Goal: Task Accomplishment & Management: Complete application form

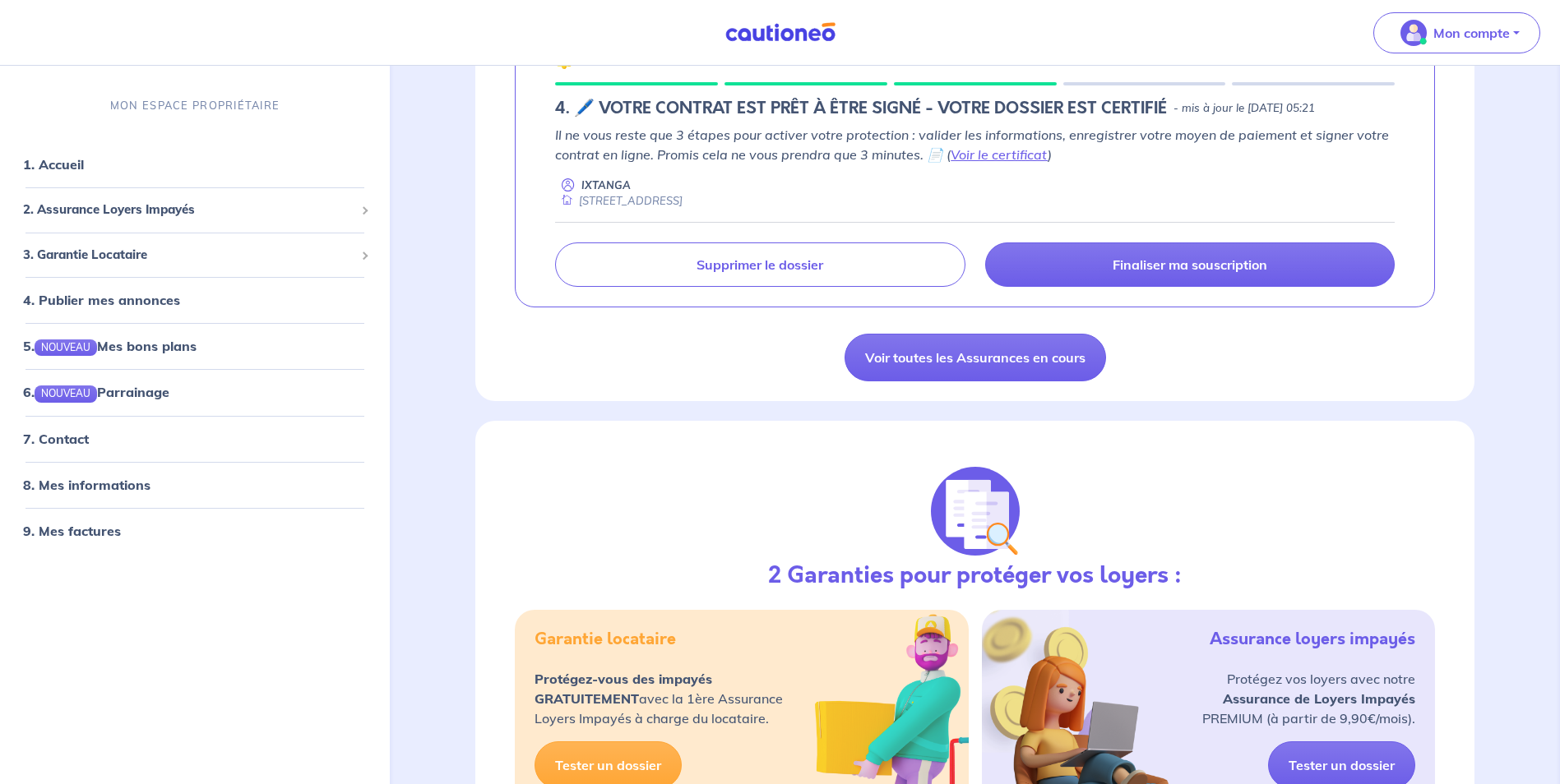
scroll to position [329, 0]
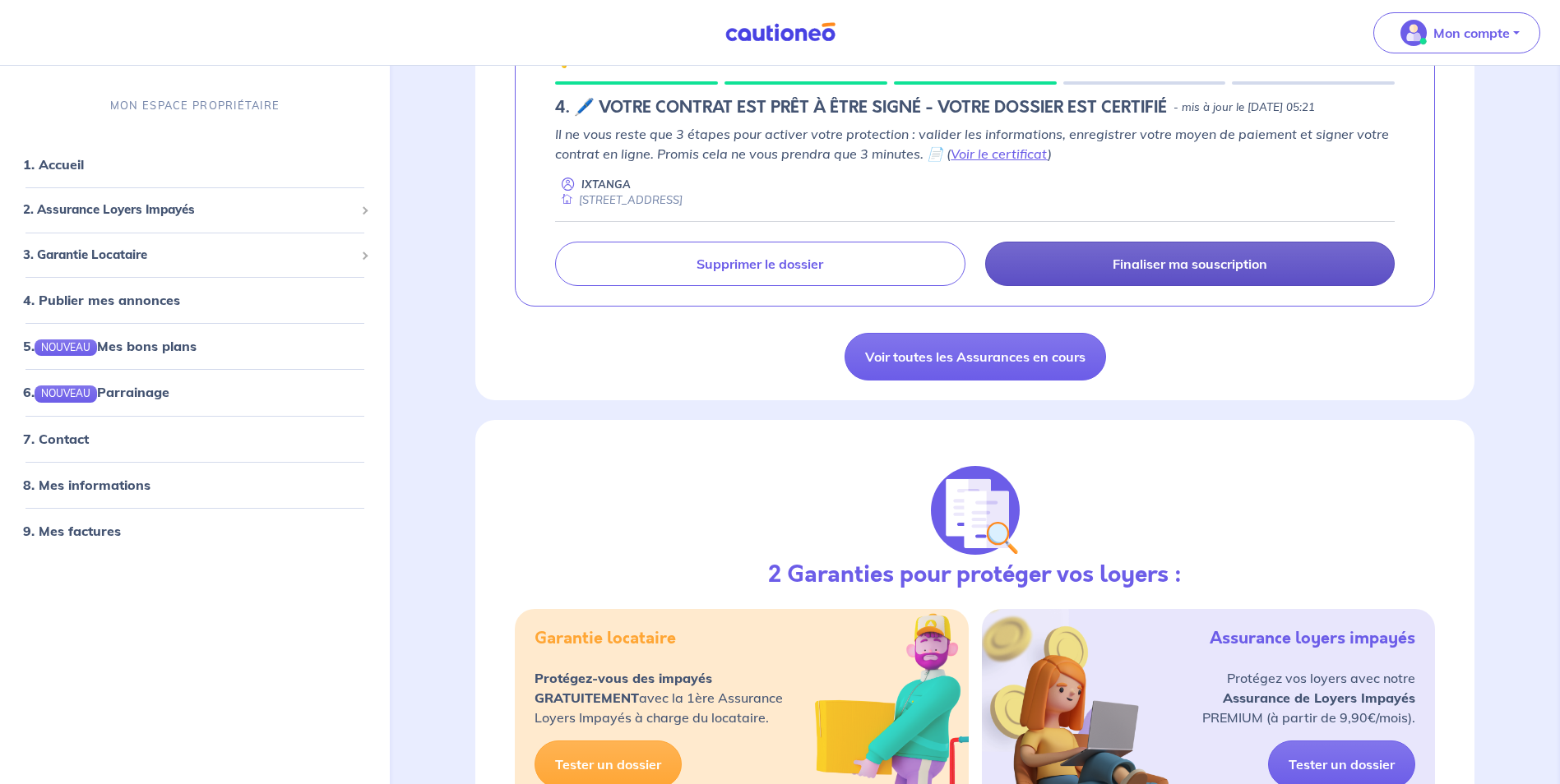
click at [1222, 269] on p "Finaliser ma souscription" at bounding box center [1190, 263] width 154 height 16
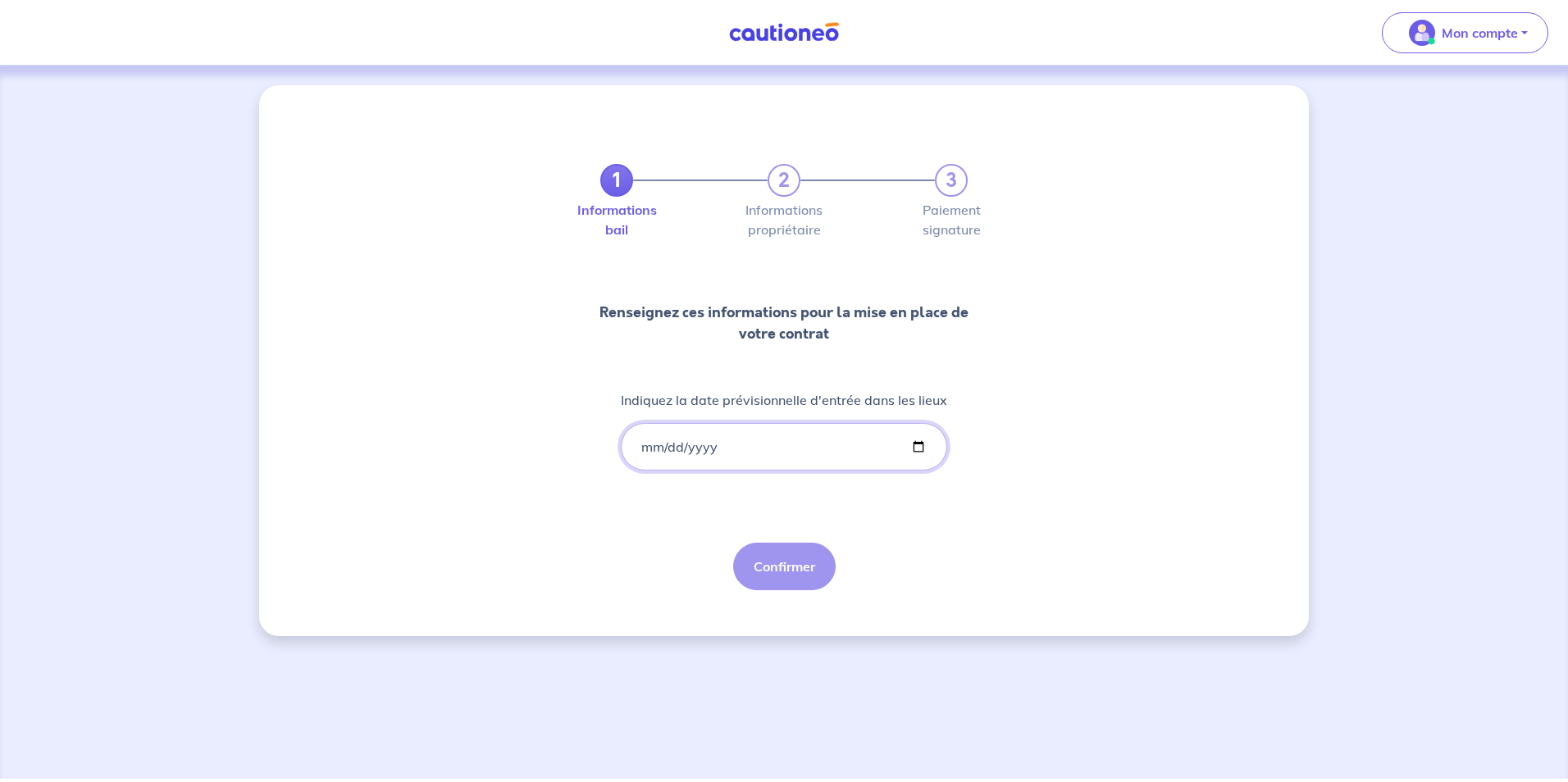
click at [727, 451] on input "Indiquez la date prévisionnelle d'entrée dans les lieux" at bounding box center [783, 446] width 326 height 47
click at [919, 450] on input "Indiquez la date prévisionnelle d'entrée dans les lieux" at bounding box center [783, 446] width 326 height 47
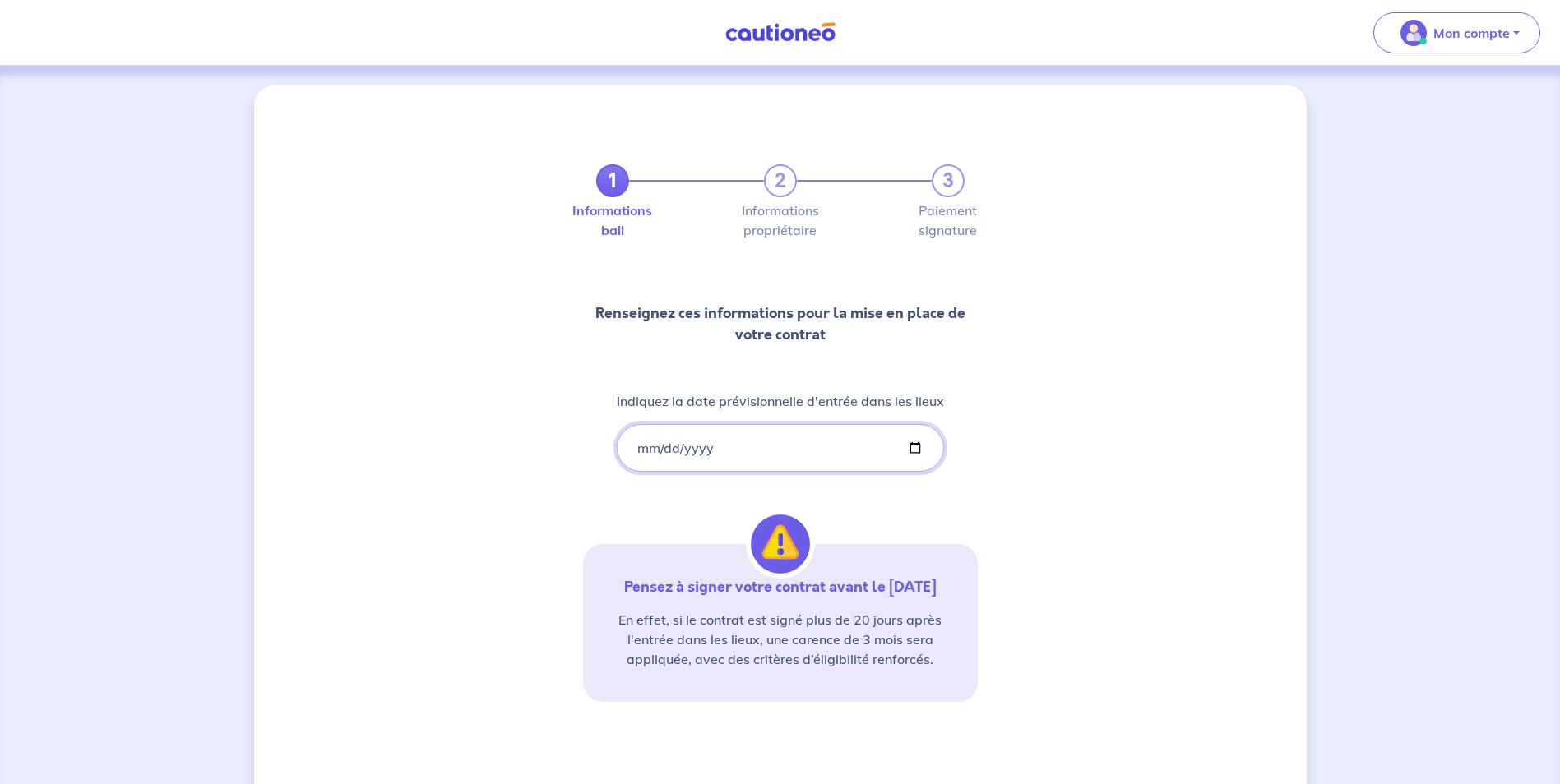
type input "[DATE]"
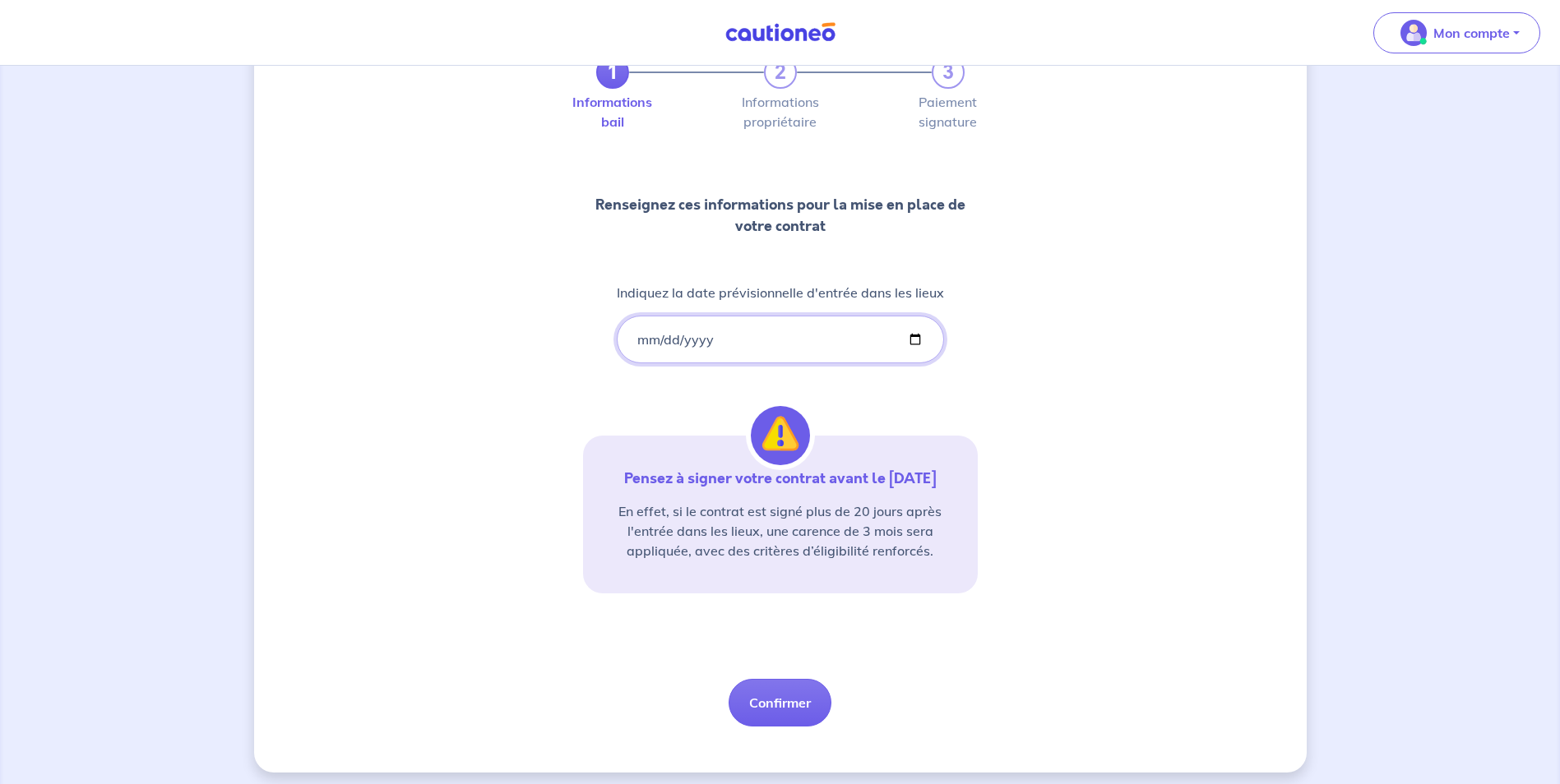
scroll to position [117, 0]
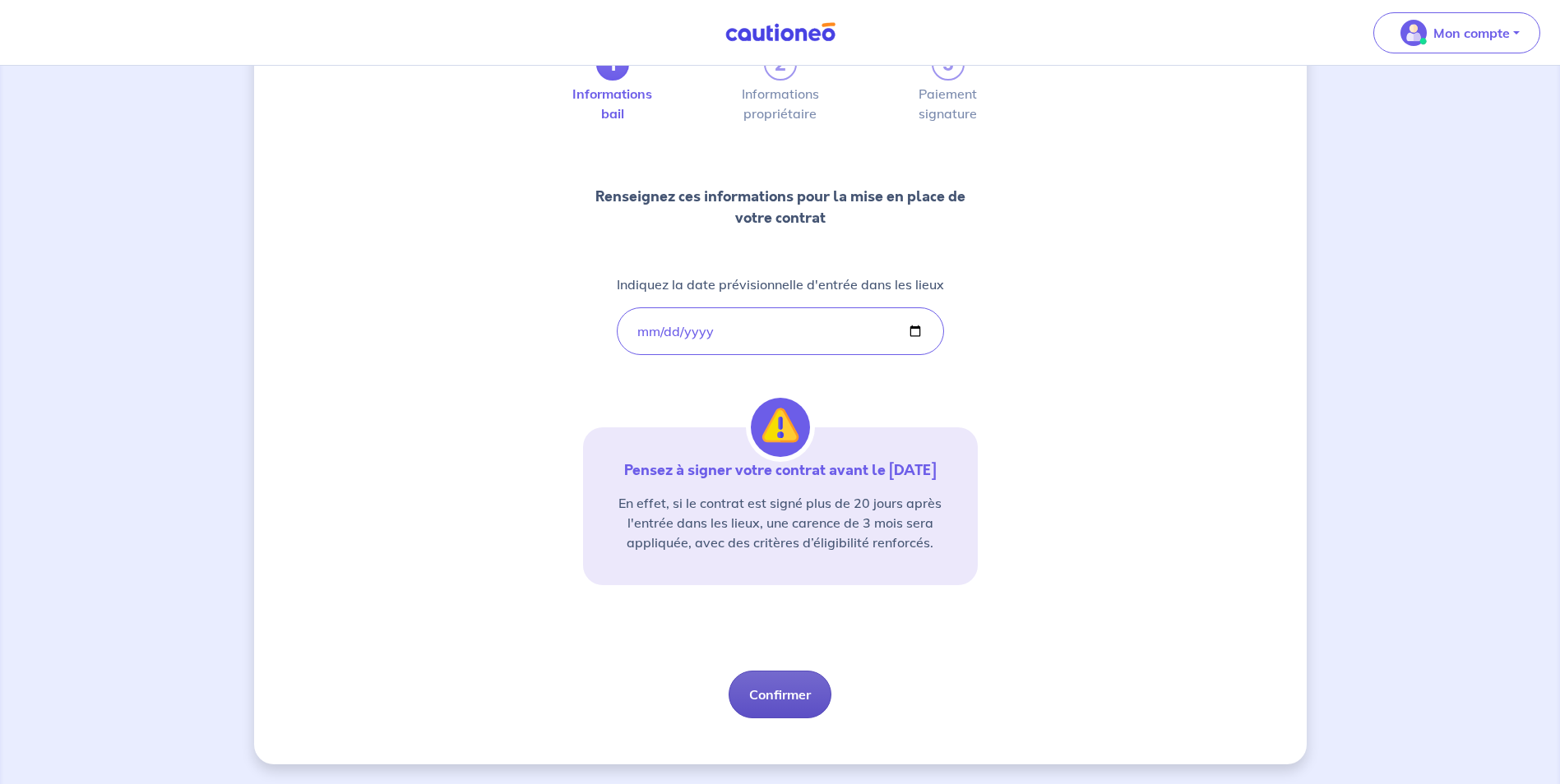
click at [801, 693] on button "Confirmer" at bounding box center [780, 694] width 103 height 47
select select "FR"
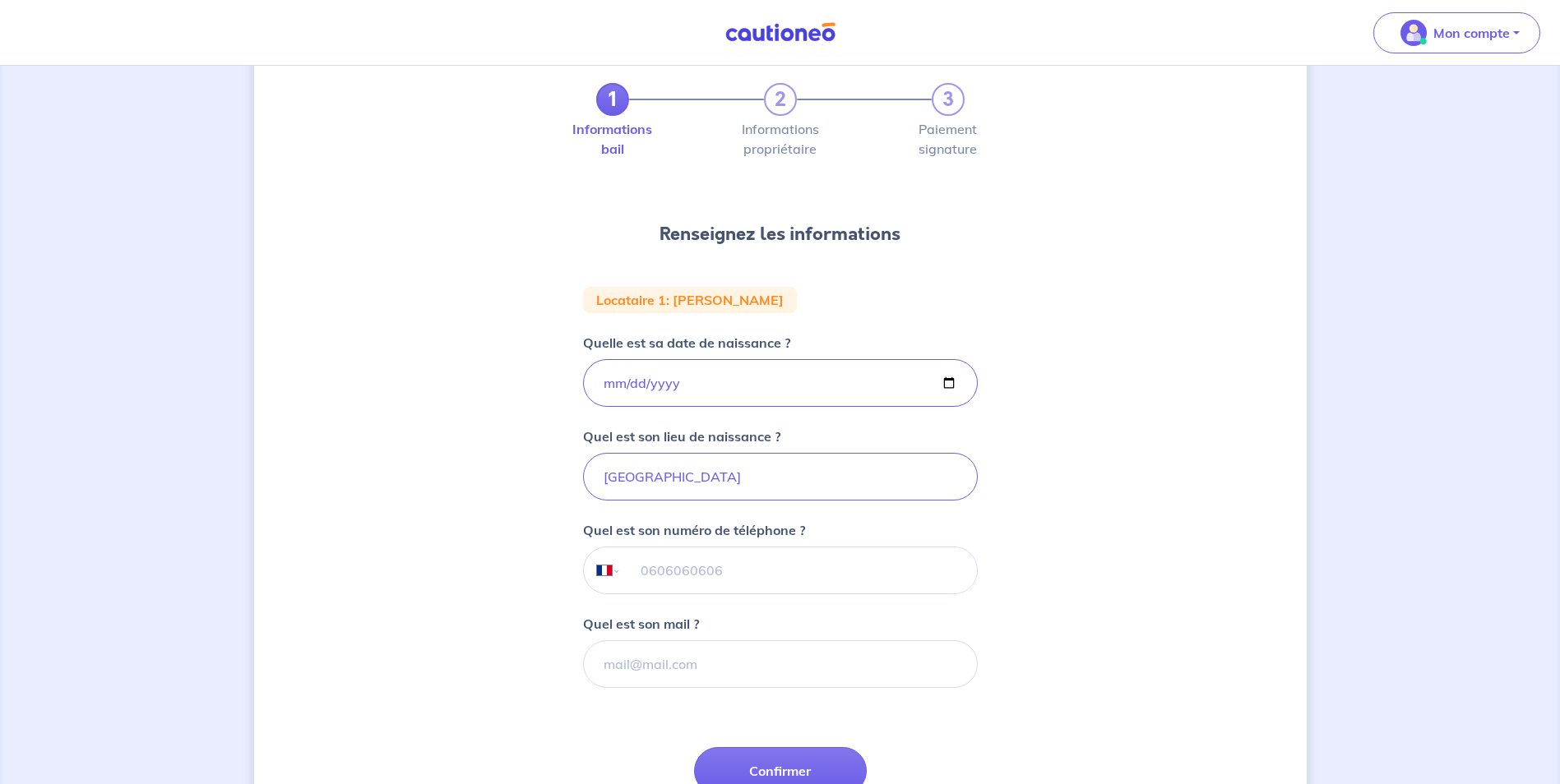
scroll to position [82, 0]
click at [832, 563] on input "tel" at bounding box center [799, 570] width 355 height 46
type input "06 16 14 01 98"
click at [845, 676] on input "Quel est son mail ?" at bounding box center [780, 662] width 395 height 47
type input "[PERSON_NAME][EMAIL_ADDRESS][DOMAIN_NAME]"
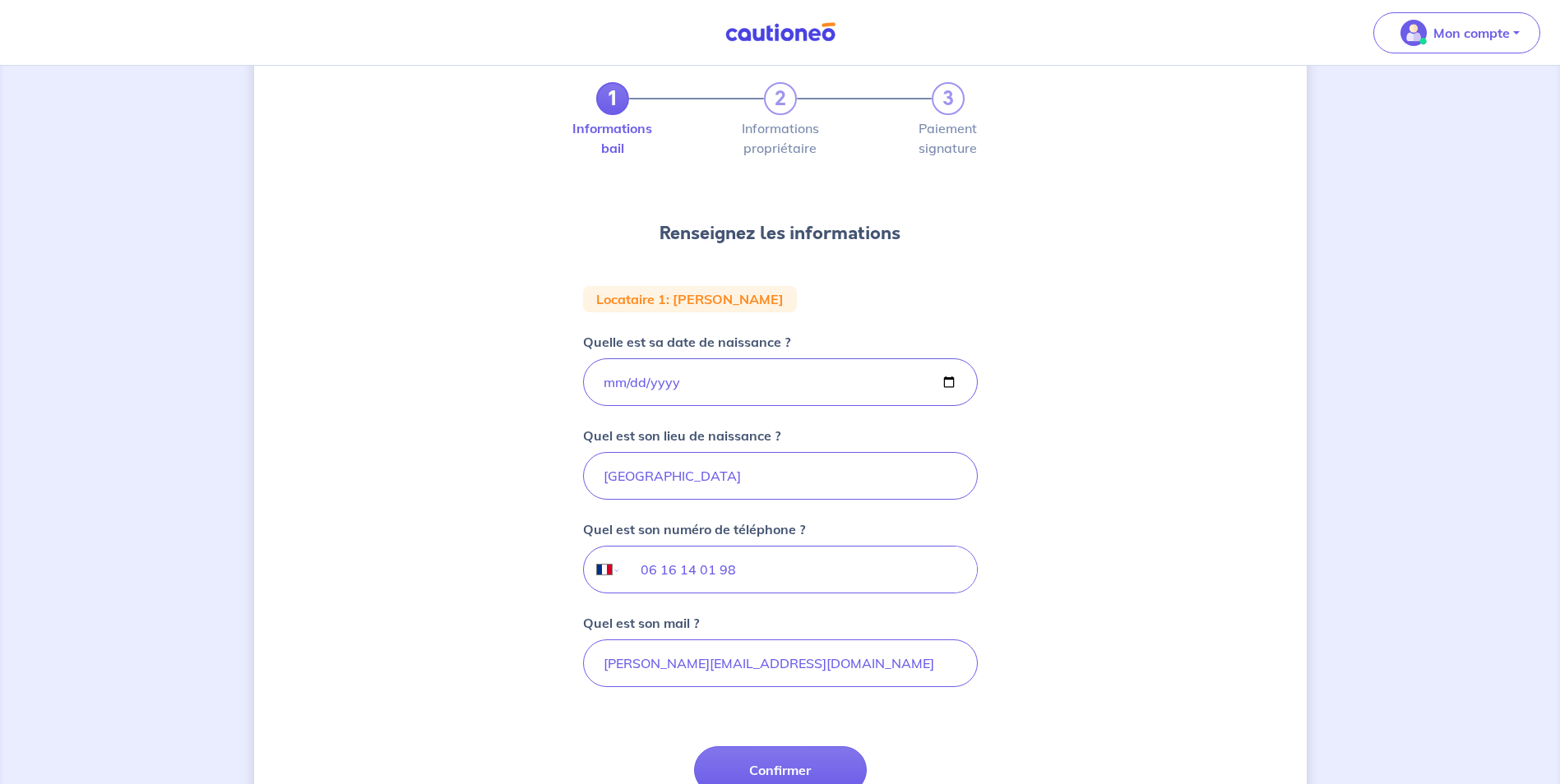
click at [1134, 644] on div "1 2 3 Informations bail Informations propriétaire Paiement signature Renseignez…" at bounding box center [780, 458] width 1053 height 910
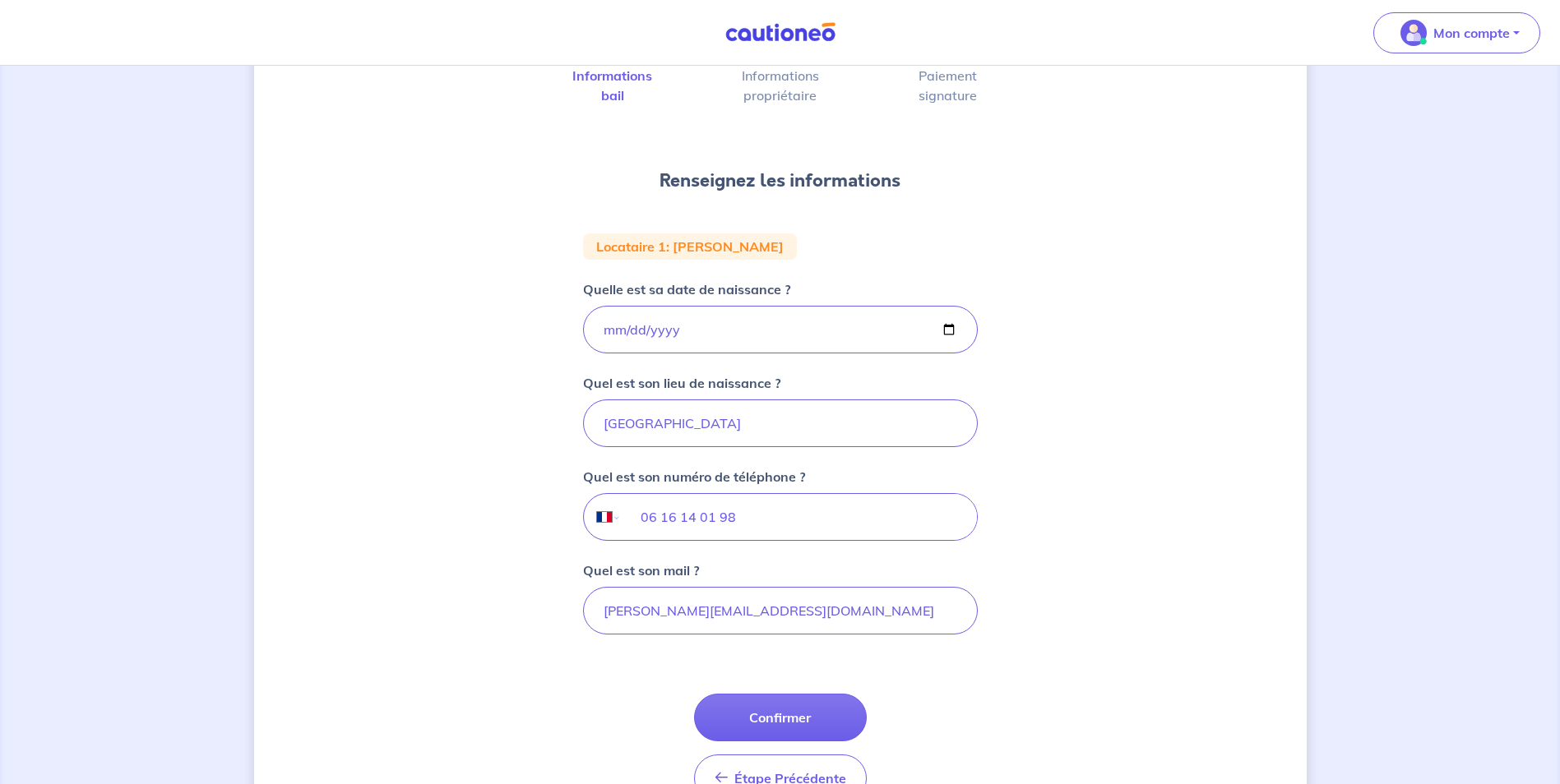
scroll to position [164, 0]
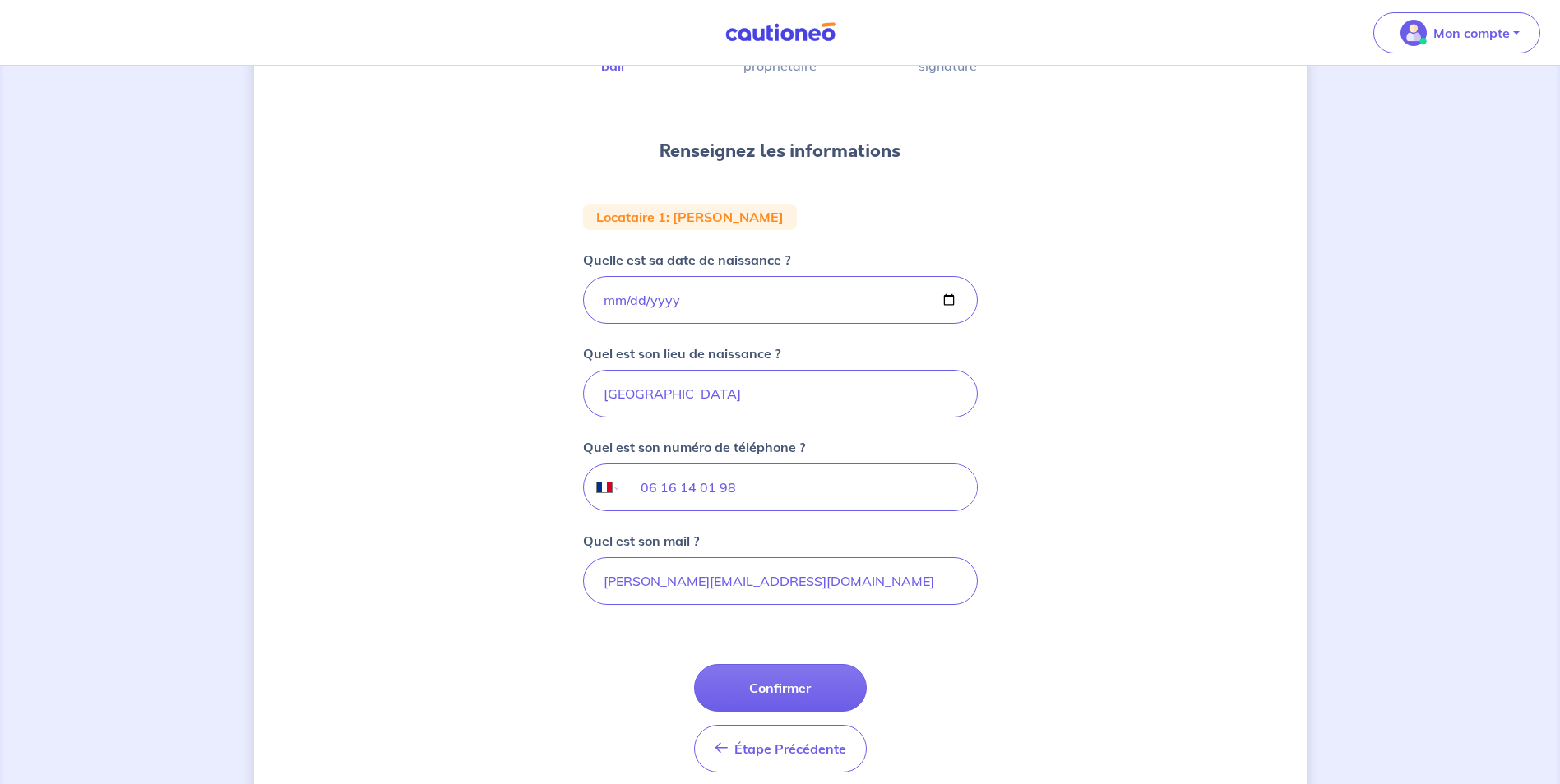
click at [810, 694] on button "Confirmer" at bounding box center [780, 688] width 173 height 47
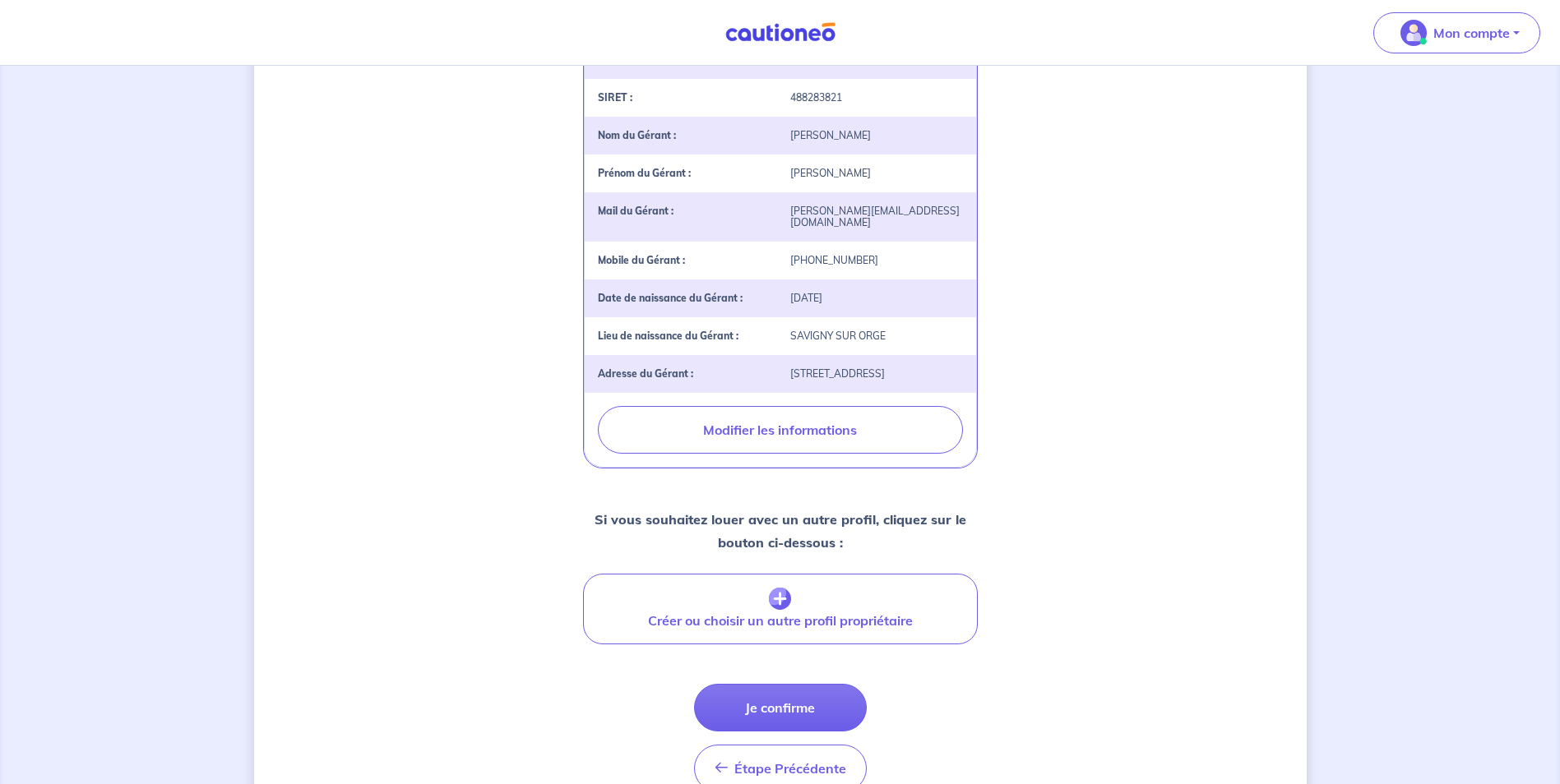
scroll to position [490, 0]
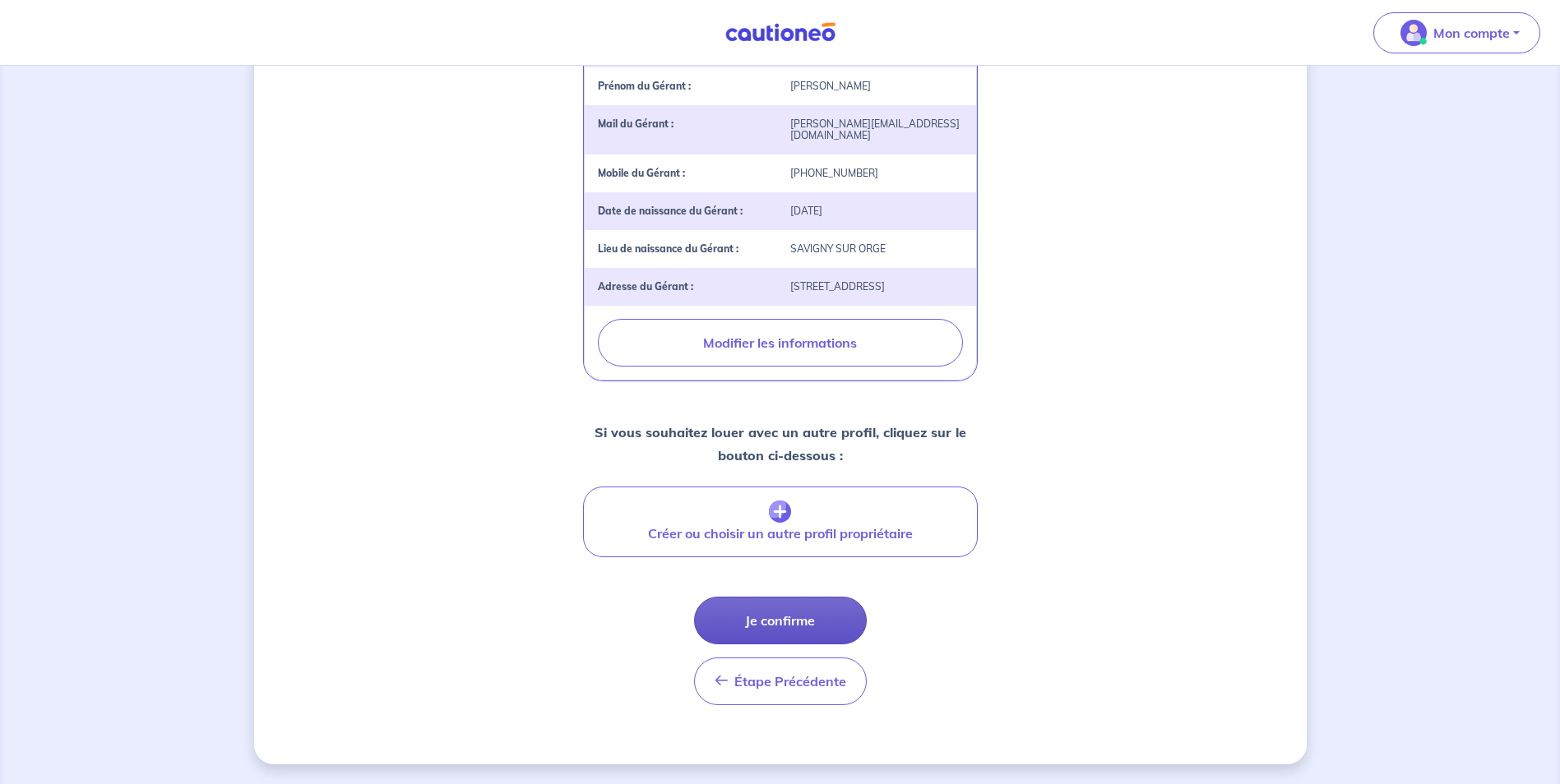
click at [824, 614] on button "Je confirme" at bounding box center [780, 620] width 173 height 47
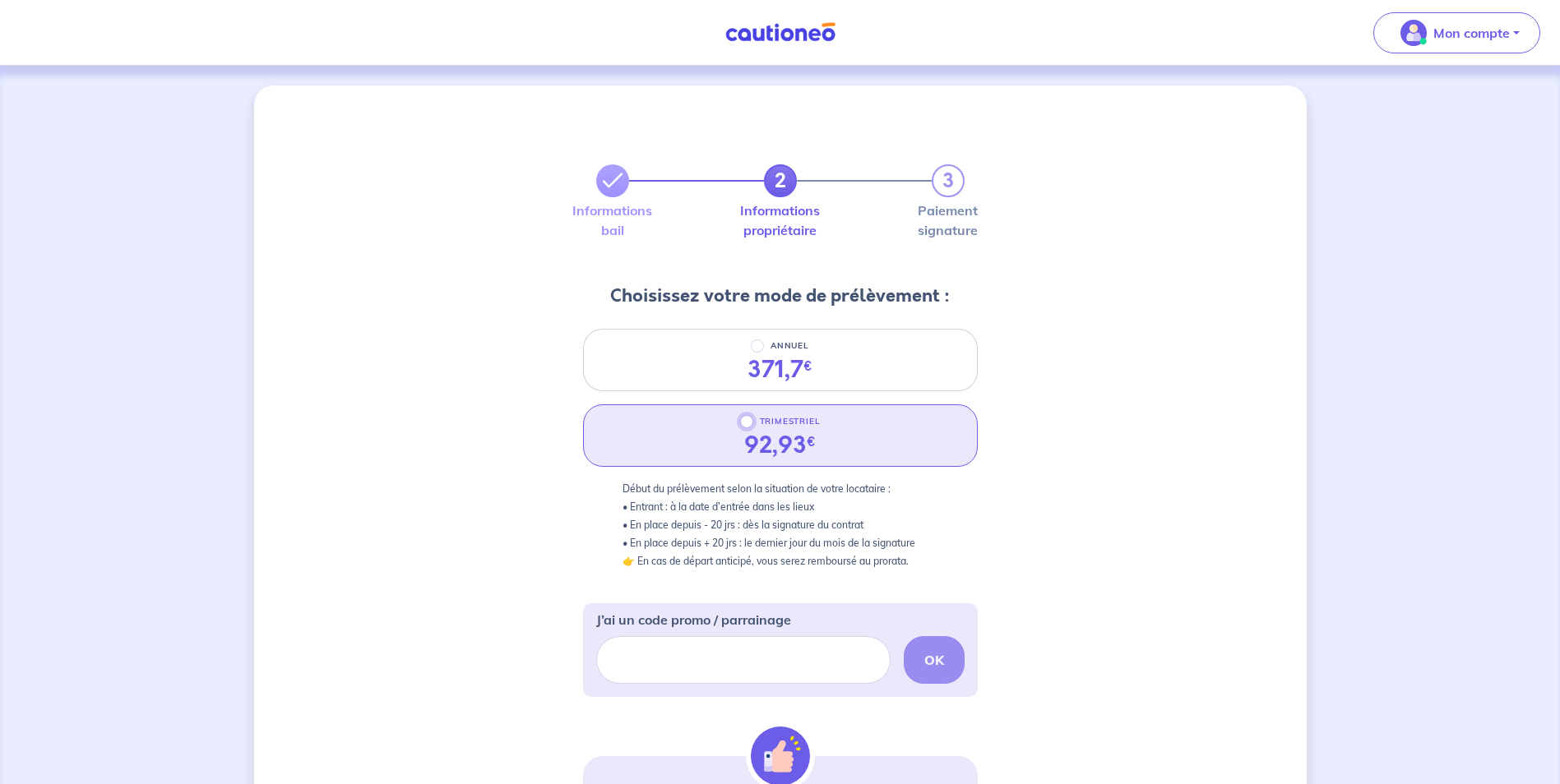
click at [745, 424] on input "TRIMESTRIEL" at bounding box center [747, 421] width 14 height 14
radio input "true"
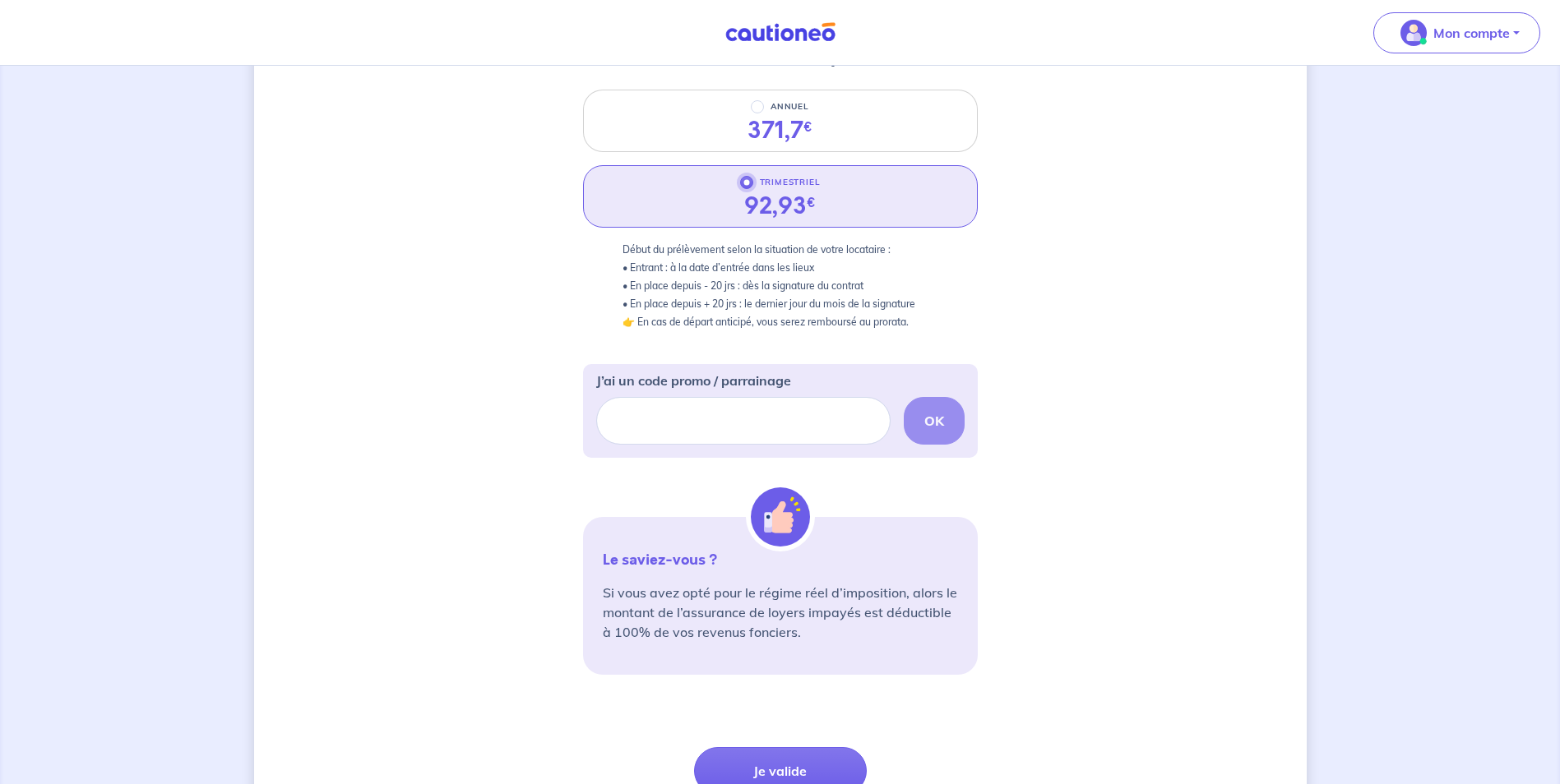
scroll to position [329, 0]
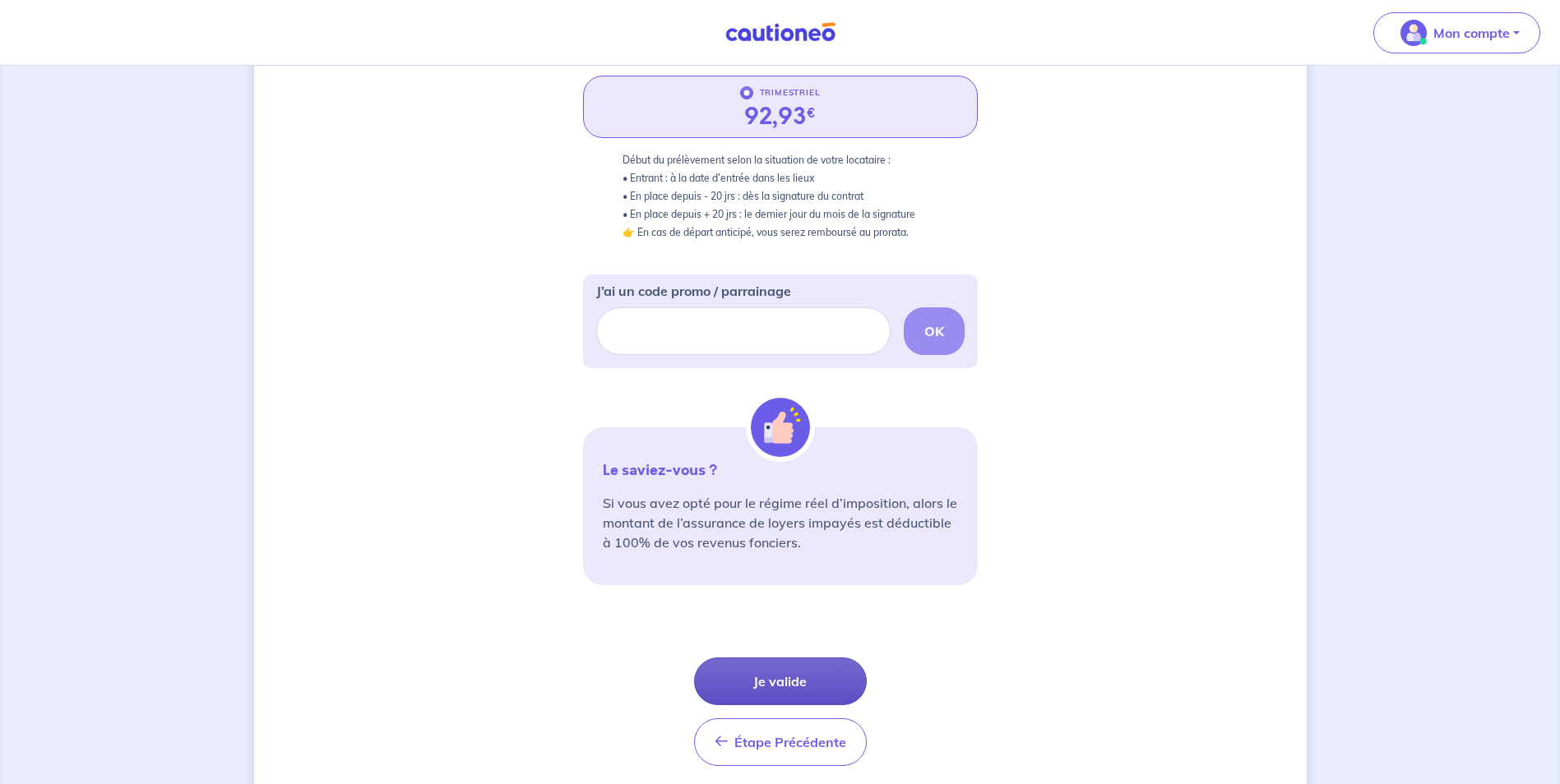
click at [801, 681] on button "Je valide" at bounding box center [780, 681] width 173 height 47
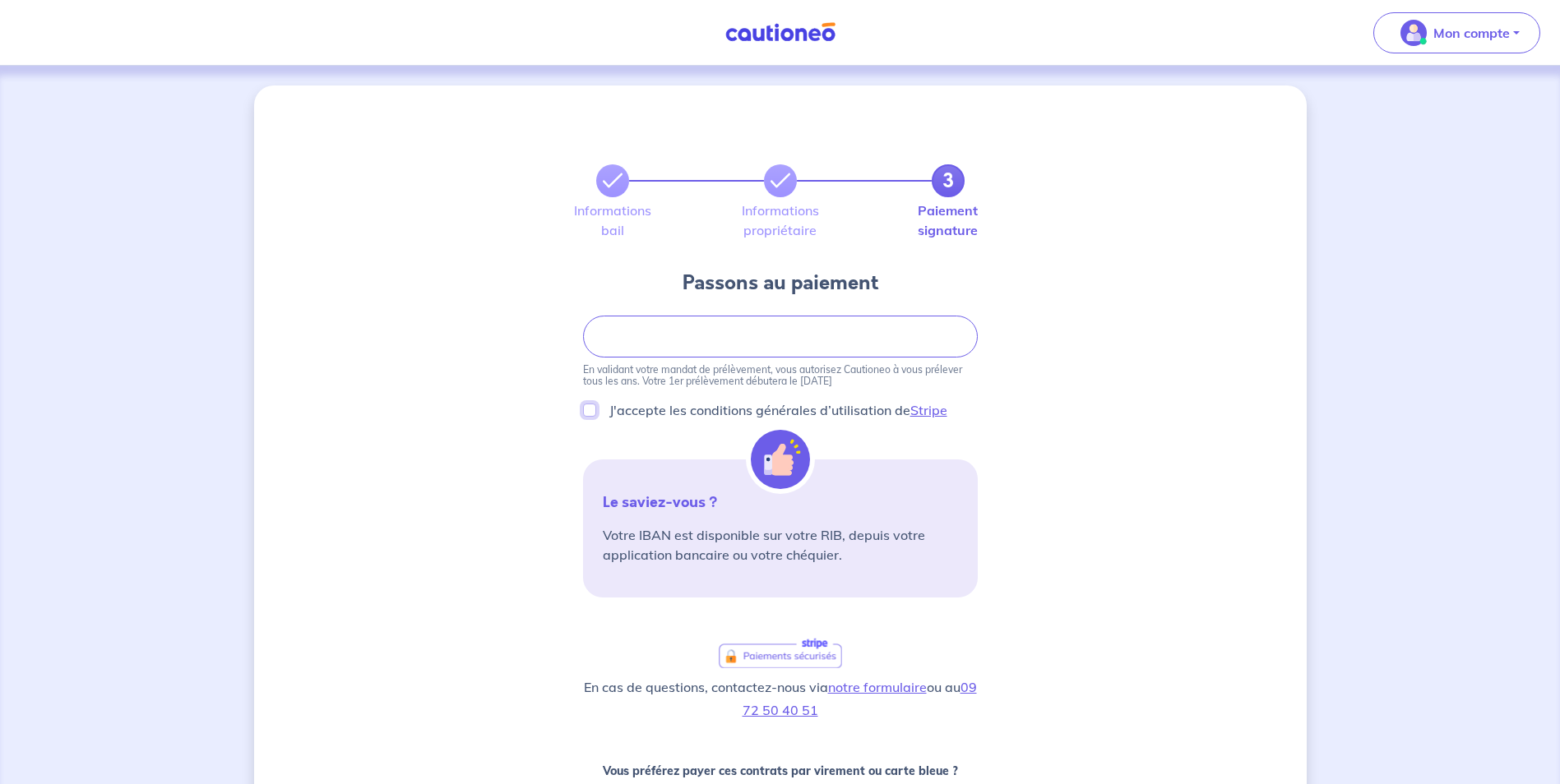
click at [591, 411] on input "J'accepte les conditions générales d’utilisation de Stripe" at bounding box center [589, 411] width 14 height 14
checkbox input "true"
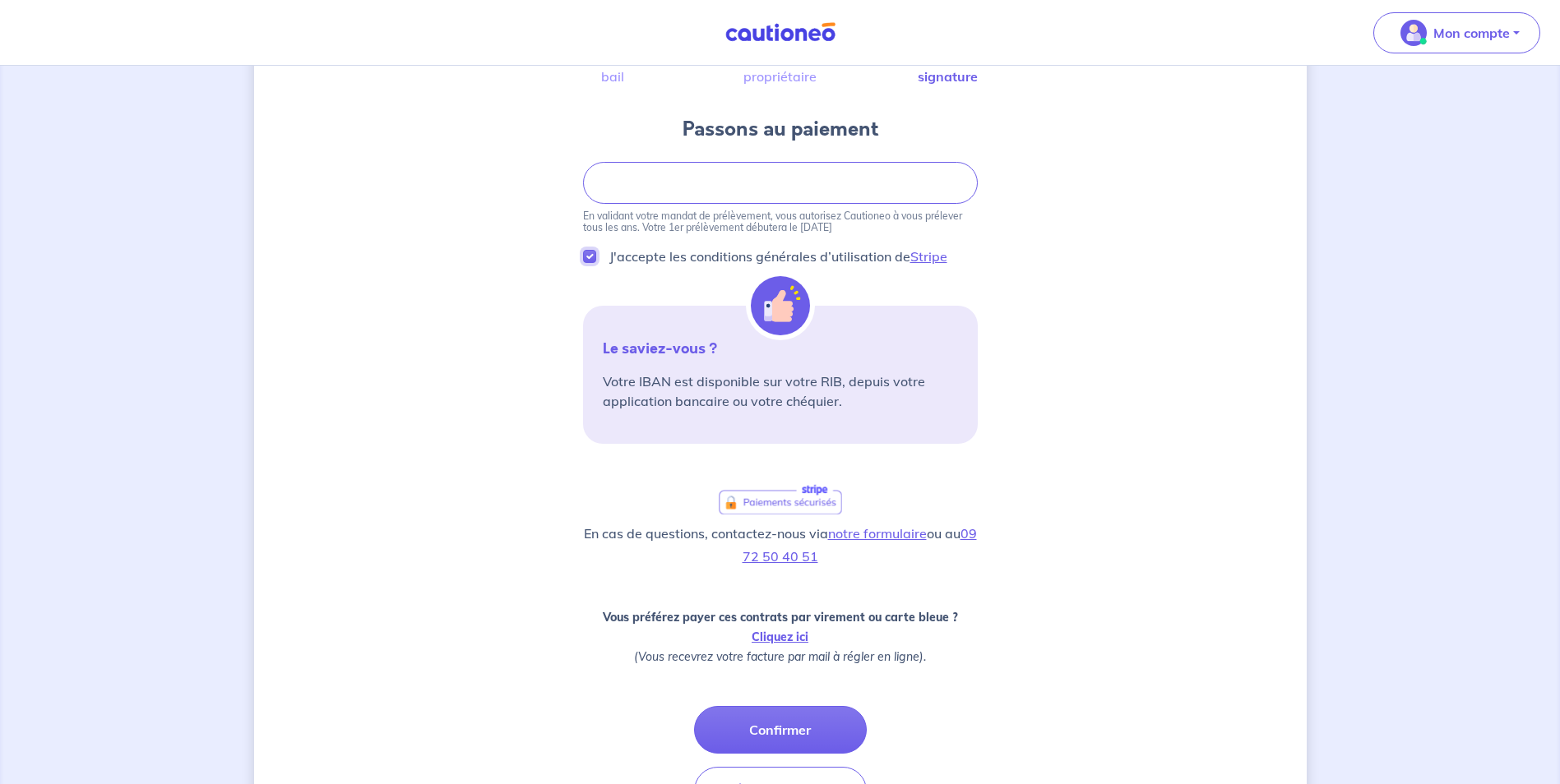
scroll to position [164, 0]
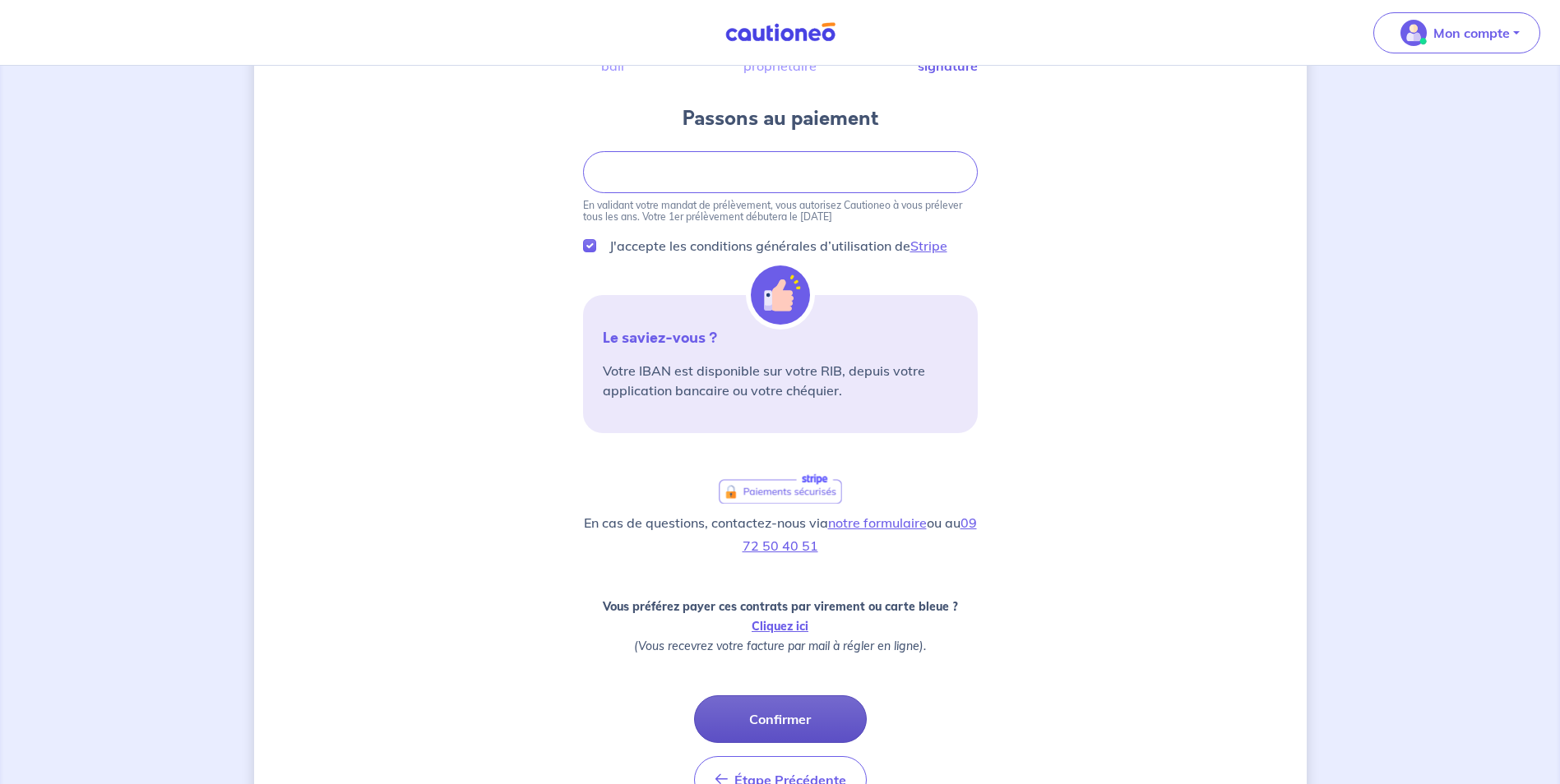
click at [797, 710] on button "Confirmer" at bounding box center [780, 718] width 173 height 47
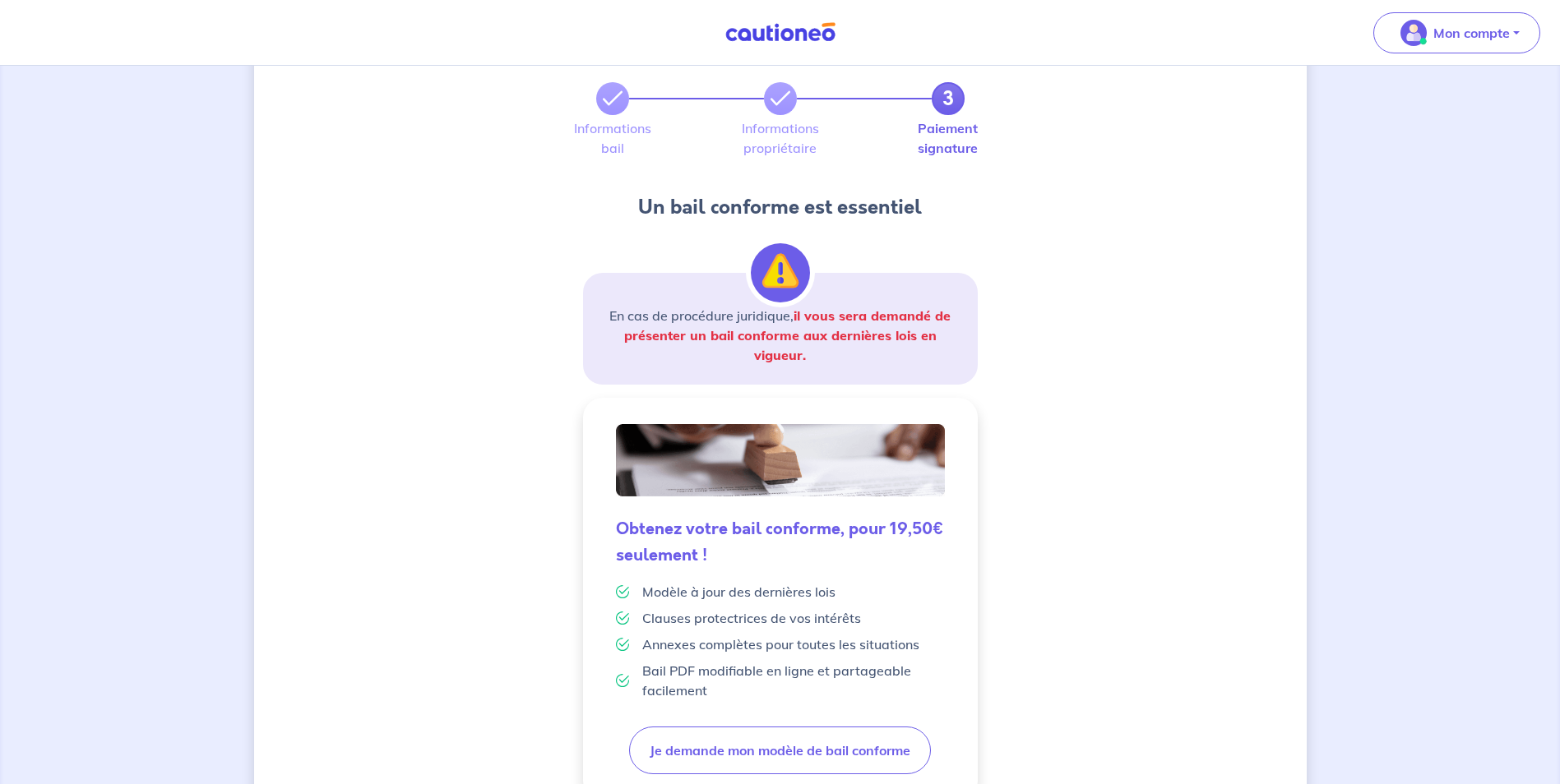
scroll to position [247, 0]
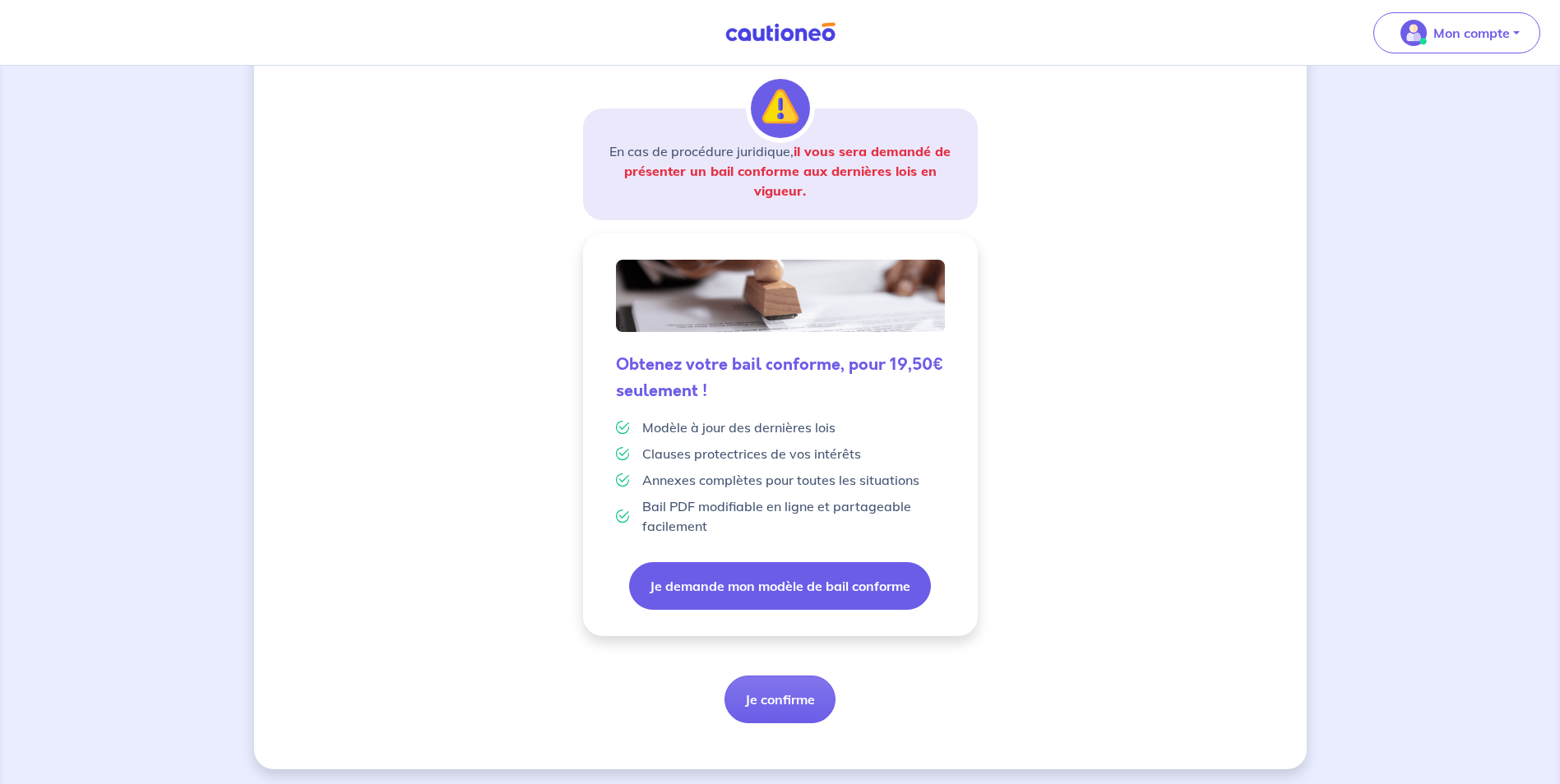
click at [856, 588] on button "Je demande mon modèle de bail conforme" at bounding box center [780, 585] width 302 height 47
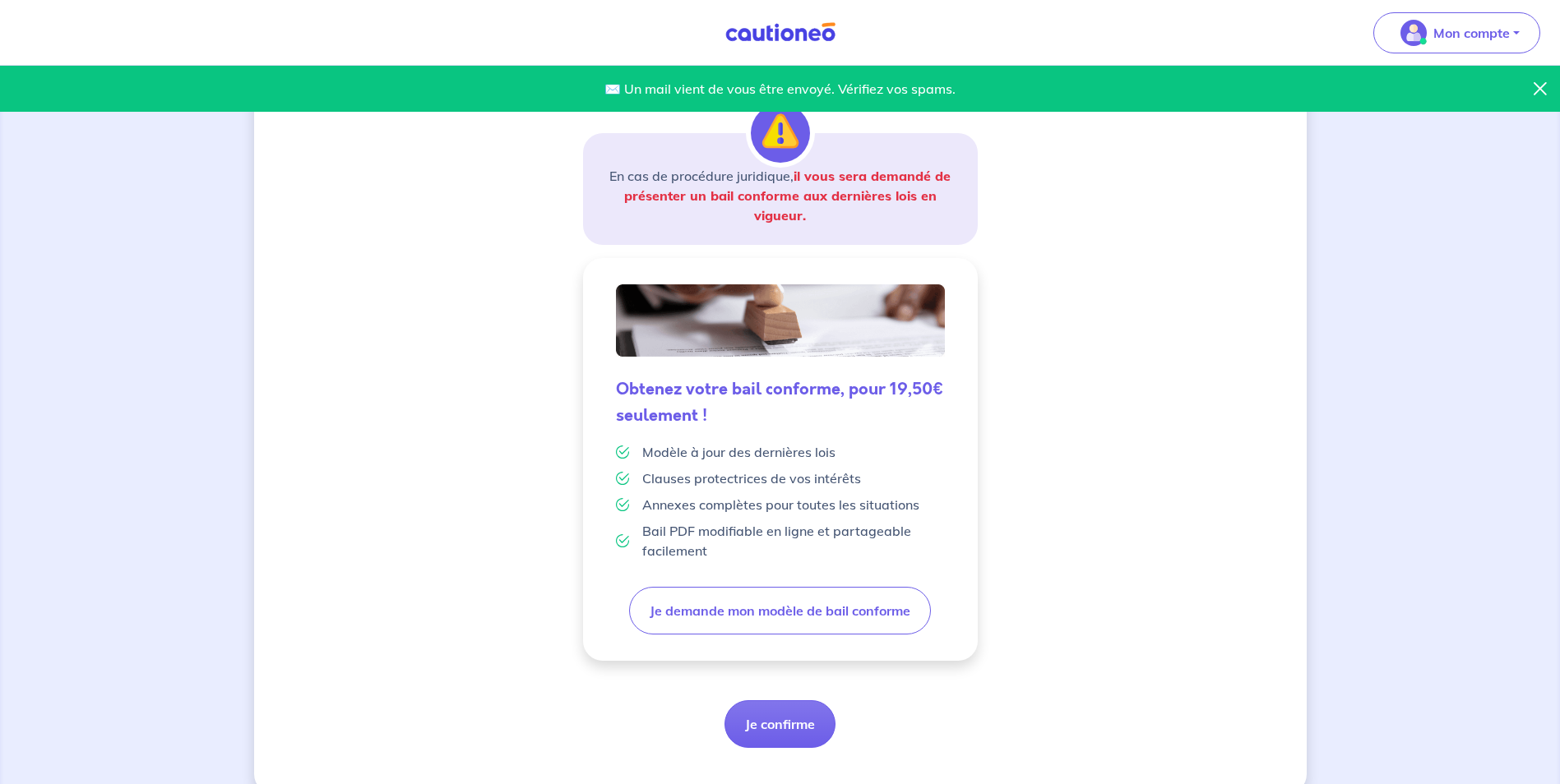
scroll to position [252, 0]
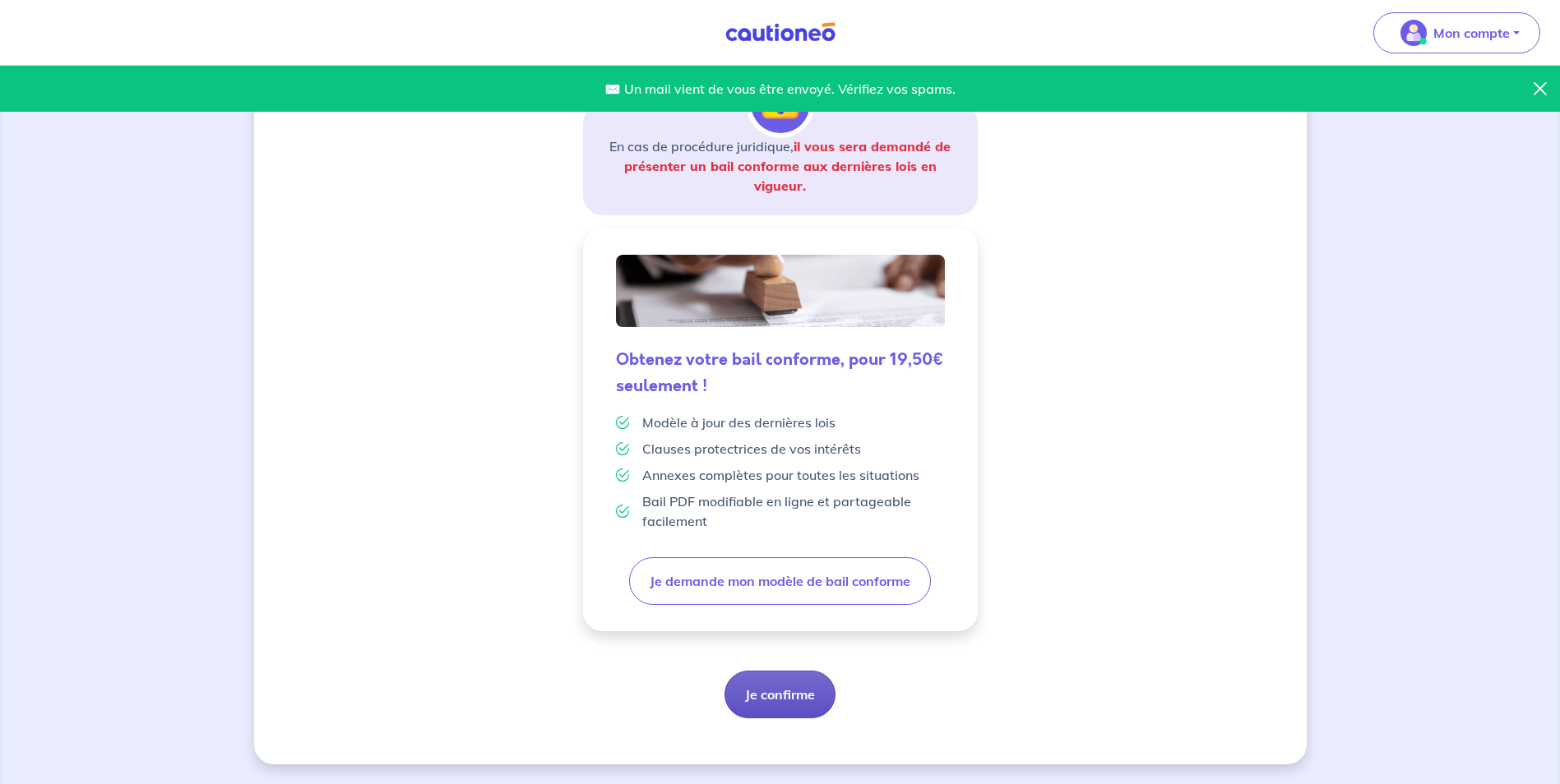
click at [794, 691] on button "Je confirme" at bounding box center [780, 694] width 111 height 47
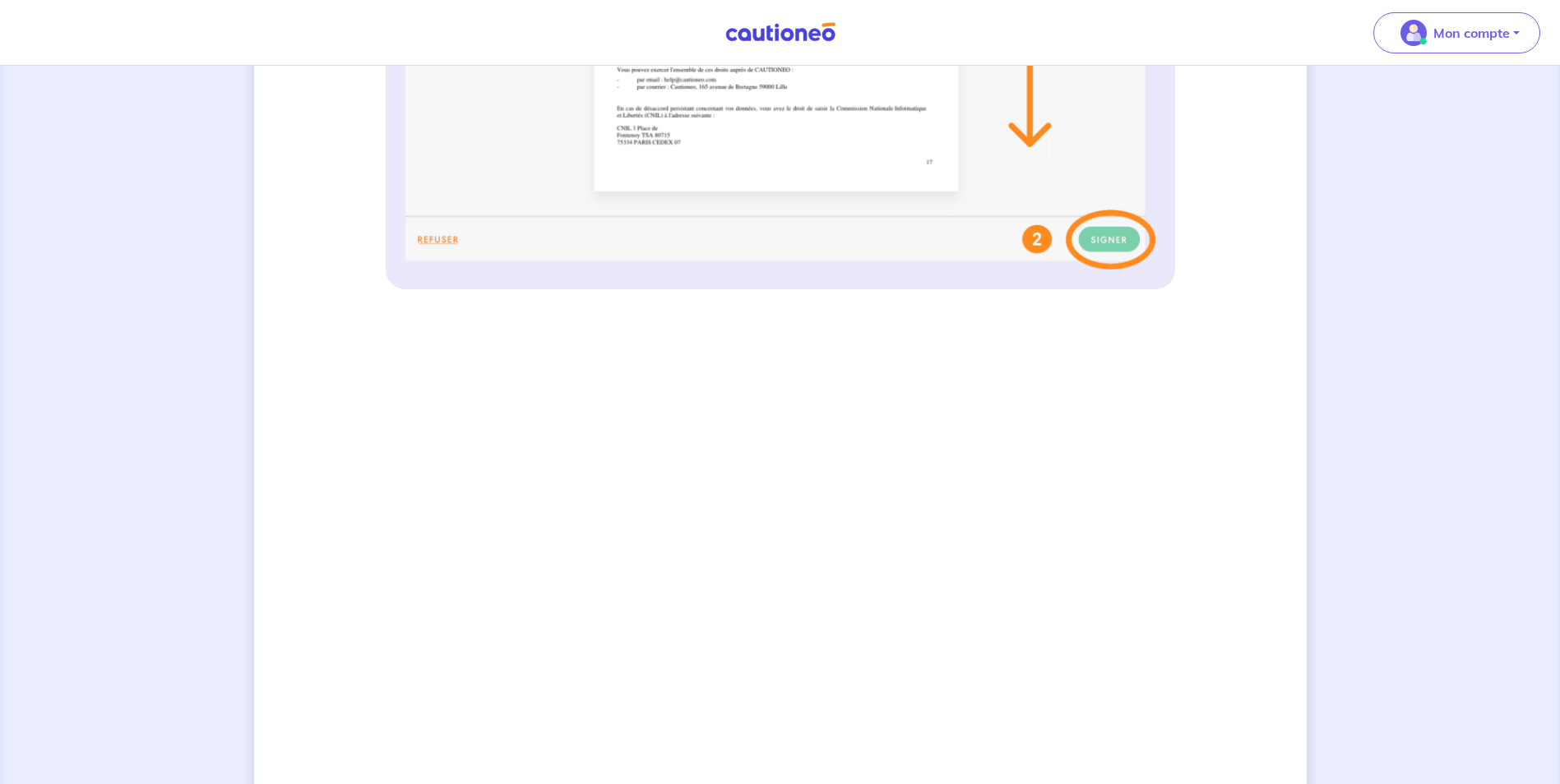
scroll to position [1027, 0]
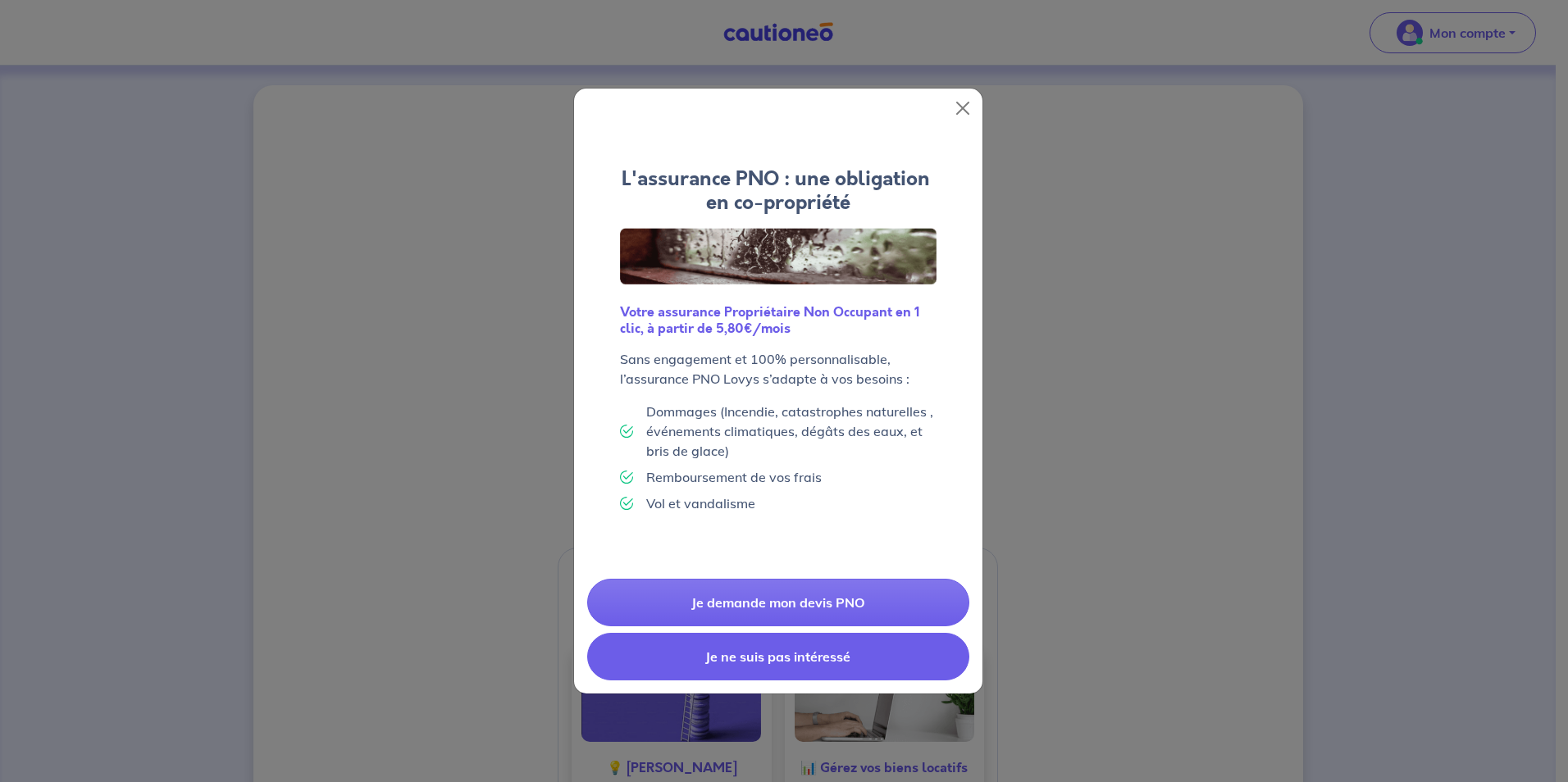
click at [865, 650] on button "Je ne suis pas intéressé" at bounding box center [777, 656] width 382 height 47
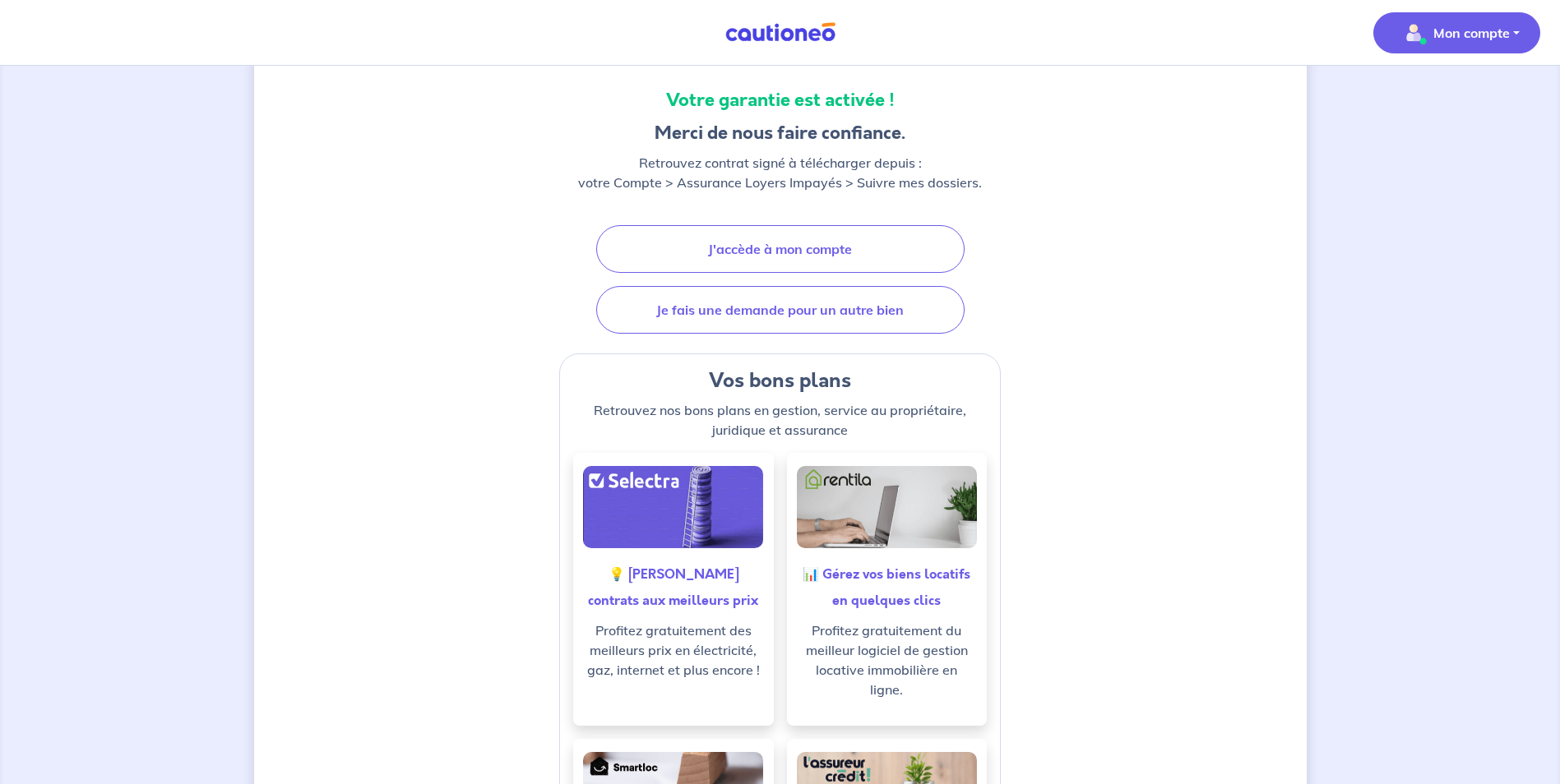
scroll to position [181, 0]
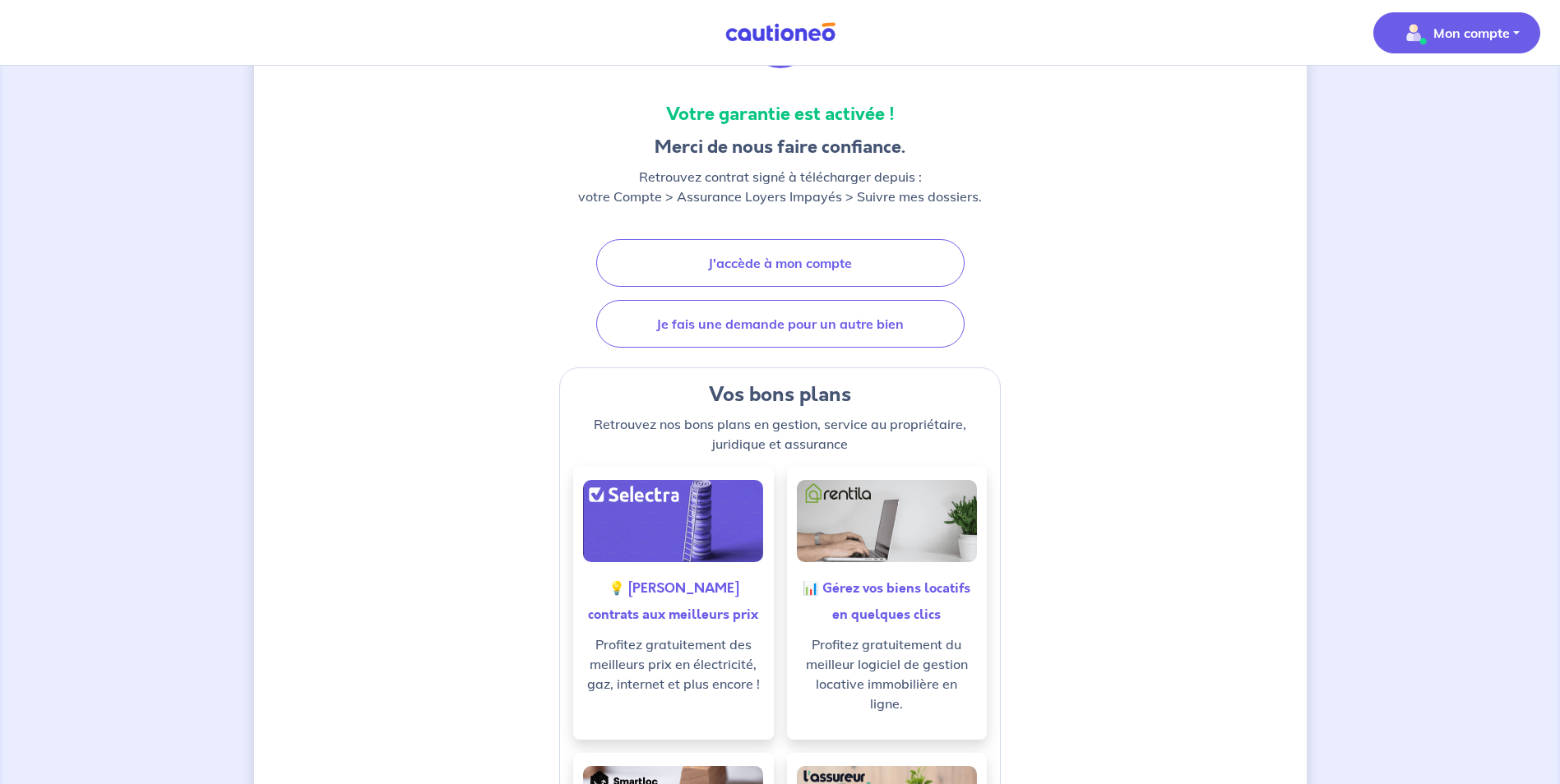
click at [1507, 26] on p "Mon compte" at bounding box center [1471, 33] width 76 height 19
click at [1480, 148] on link "Me déconnecter" at bounding box center [1439, 141] width 132 height 26
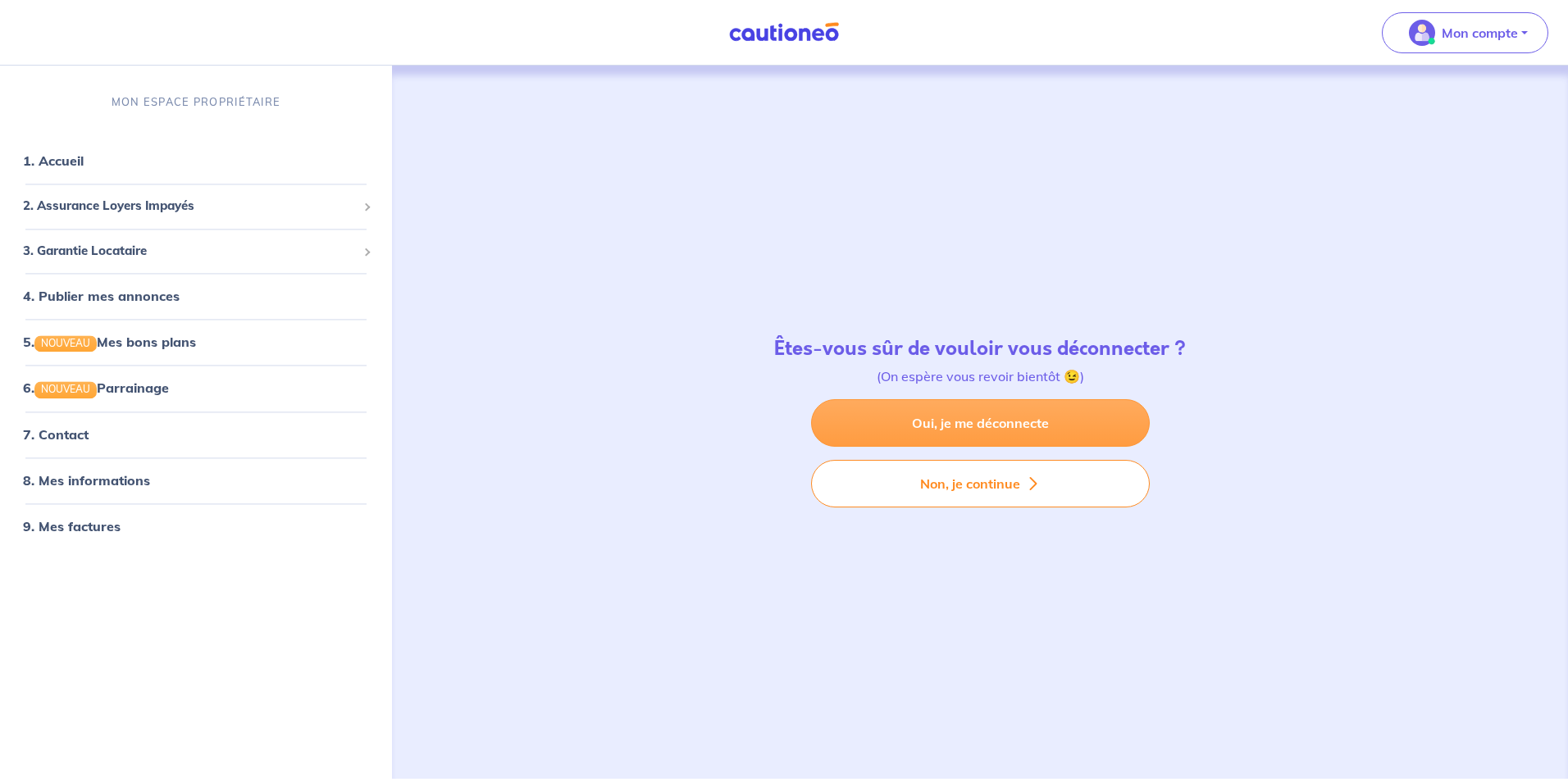
click at [1053, 424] on link "Oui, je me déconnecte" at bounding box center [980, 422] width 339 height 47
